Goal: Task Accomplishment & Management: Use online tool/utility

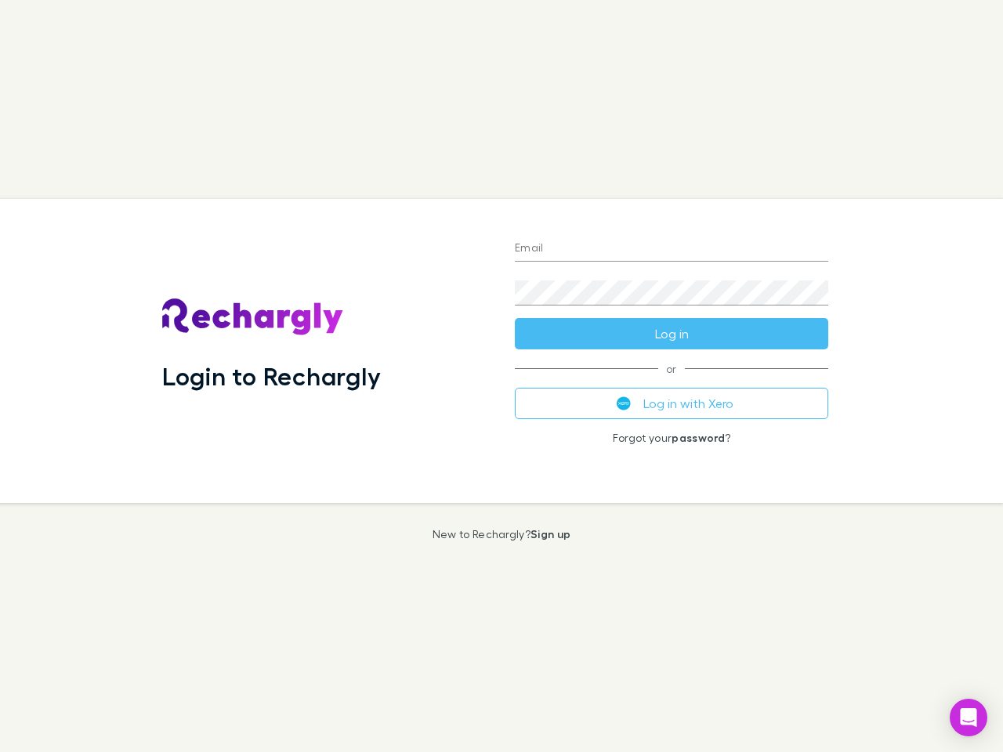
click at [501, 376] on div "Login to Rechargly" at bounding box center [326, 351] width 353 height 304
click at [671, 249] on input "Email" at bounding box center [671, 249] width 313 height 25
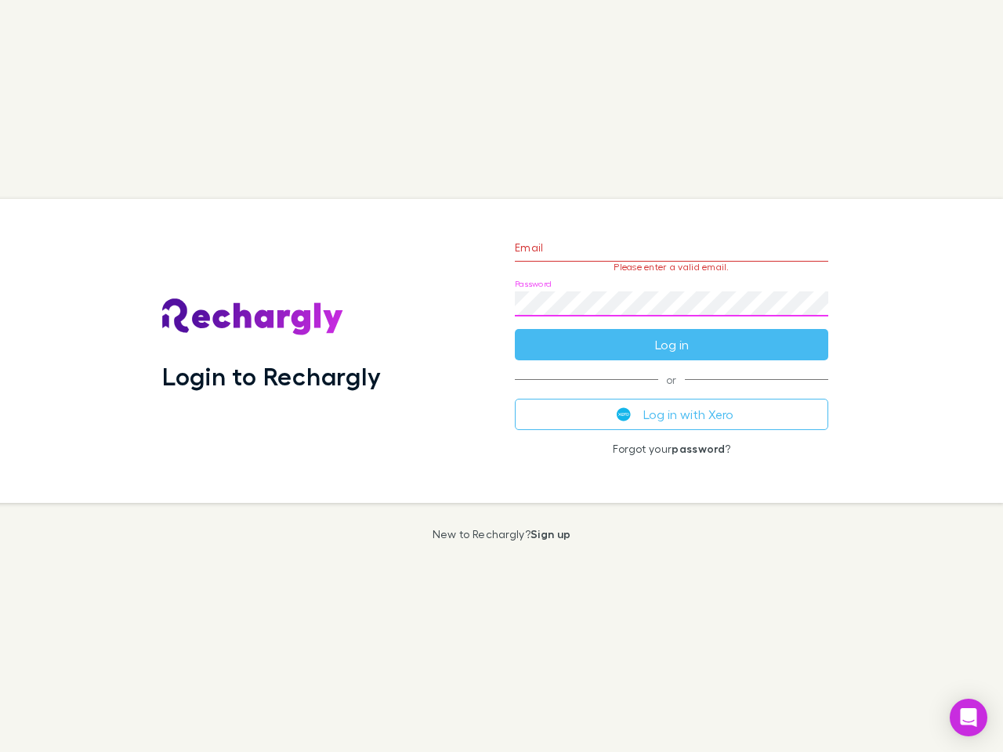
click at [671, 334] on form "Email Please enter a valid email. Password Log in" at bounding box center [671, 292] width 313 height 136
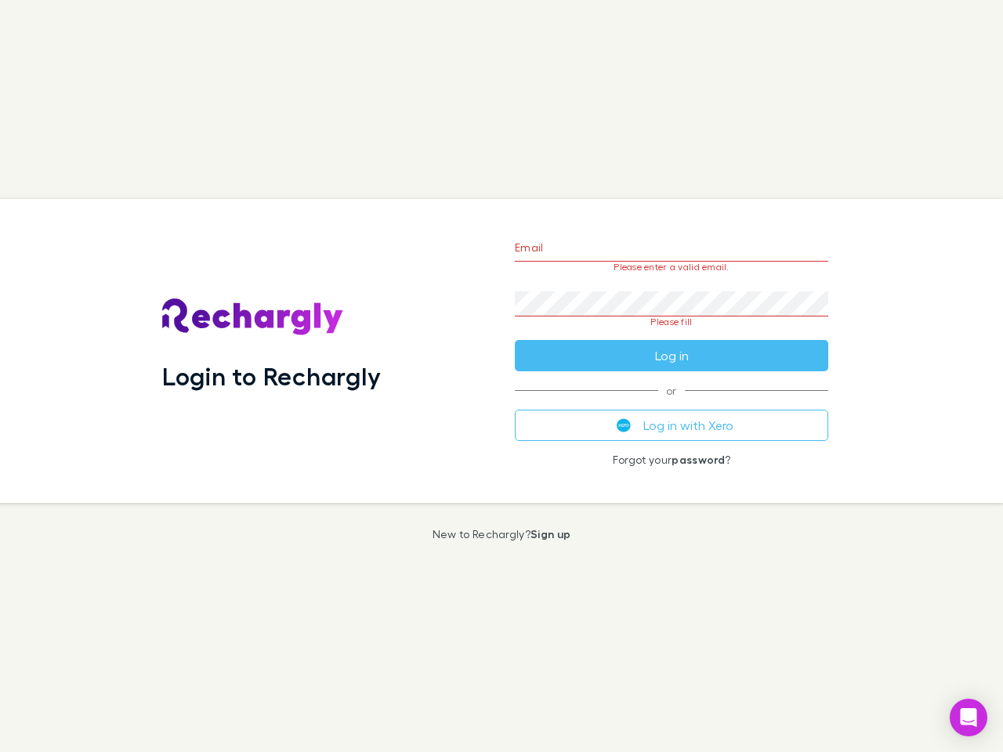
click at [671, 403] on div "Email Please enter a valid email. Password Please fill Log in or Log in with Xe…" at bounding box center [671, 351] width 338 height 304
click at [968, 718] on icon "Open Intercom Messenger" at bounding box center [969, 717] width 16 height 19
